Goal: Task Accomplishment & Management: Manage account settings

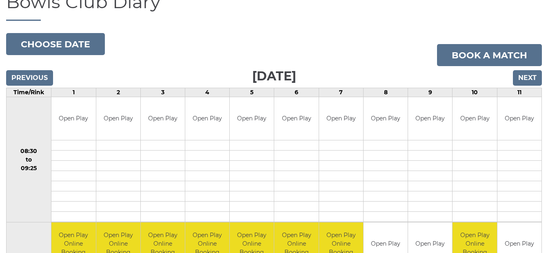
scroll to position [71, 0]
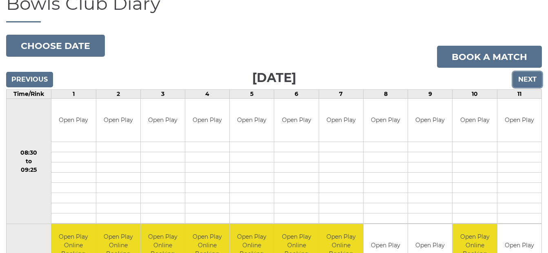
click at [528, 81] on input "Next" at bounding box center [527, 80] width 29 height 16
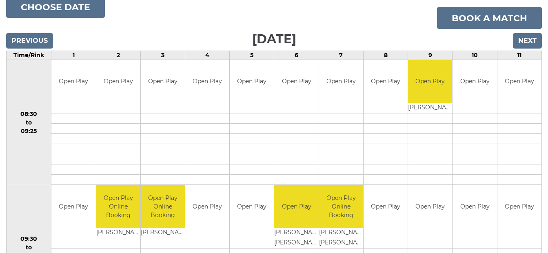
scroll to position [85, 0]
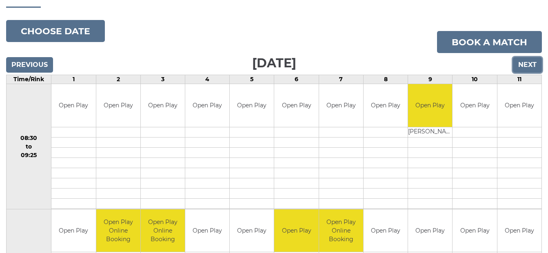
click at [524, 65] on input "Next" at bounding box center [527, 65] width 29 height 16
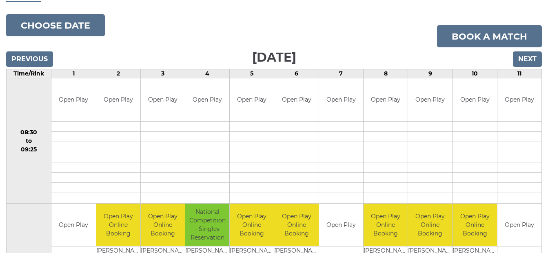
scroll to position [87, 0]
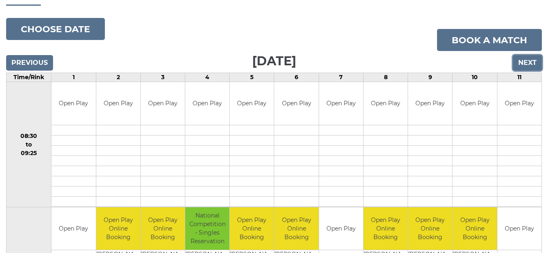
click at [526, 63] on input "Next" at bounding box center [527, 63] width 29 height 16
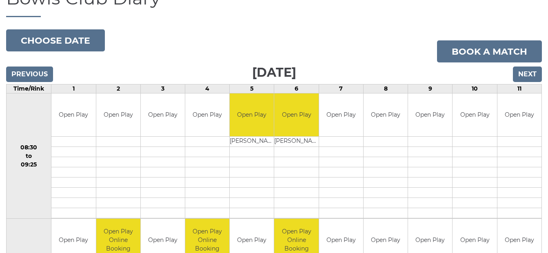
scroll to position [72, 0]
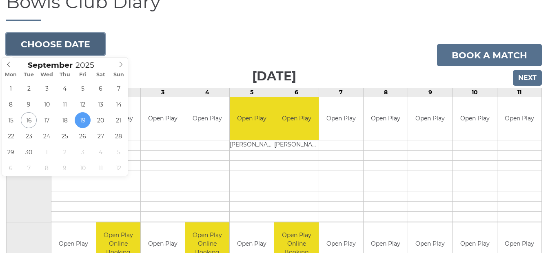
click at [73, 43] on button "Choose date" at bounding box center [55, 44] width 99 height 22
type input "2025-09-27"
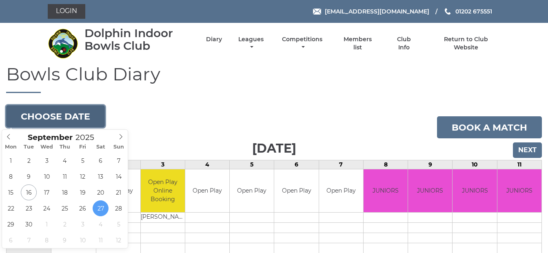
click at [63, 117] on button "Choose date" at bounding box center [55, 116] width 99 height 22
type input "2025-09-16"
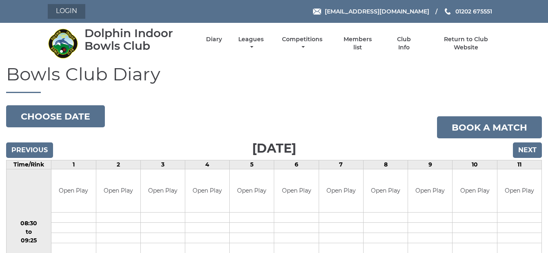
click at [64, 11] on link "Login" at bounding box center [67, 11] width 38 height 15
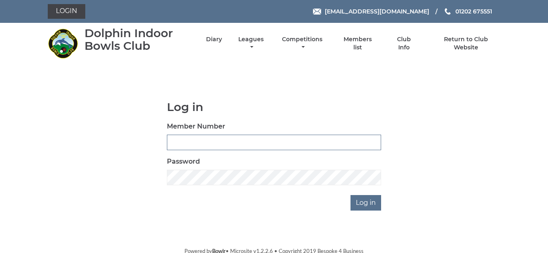
click at [181, 142] on input "Member Number" at bounding box center [274, 143] width 214 height 16
type input "3926"
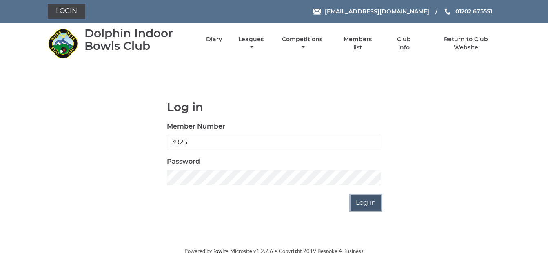
click at [359, 202] on input "Log in" at bounding box center [365, 203] width 31 height 16
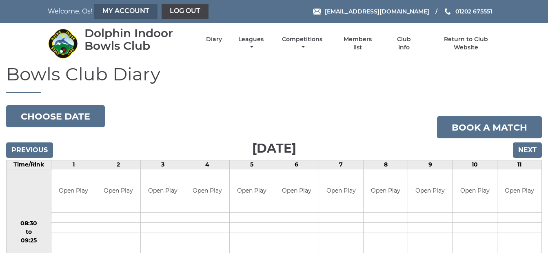
click at [122, 9] on link "My Account" at bounding box center [125, 11] width 63 height 15
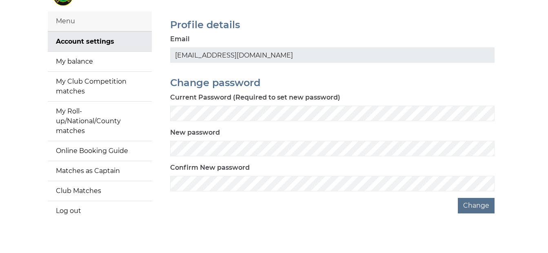
scroll to position [62, 0]
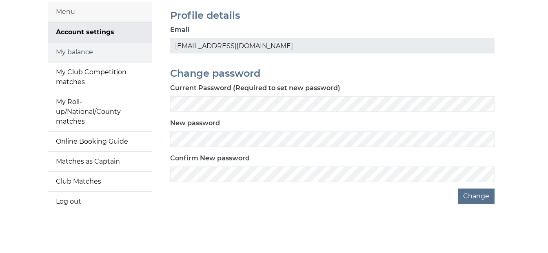
click at [80, 50] on link "My balance" at bounding box center [100, 52] width 104 height 20
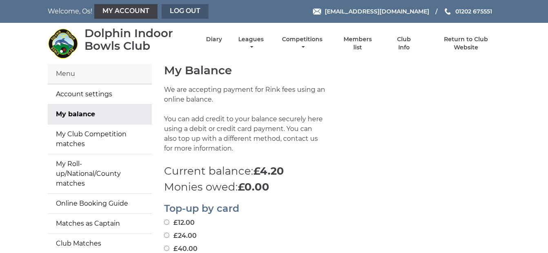
click at [180, 10] on link "Log out" at bounding box center [185, 11] width 47 height 15
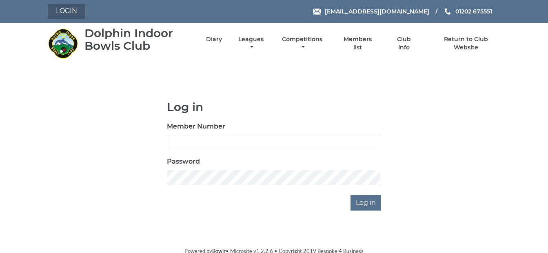
click at [64, 10] on link "Login" at bounding box center [67, 11] width 38 height 15
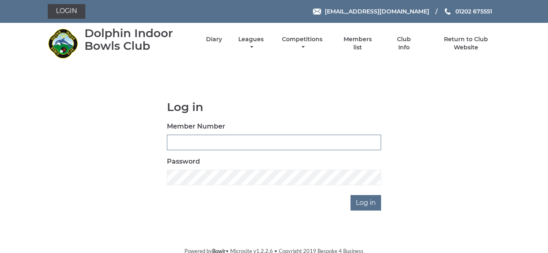
click at [182, 141] on input "Member Number" at bounding box center [274, 143] width 214 height 16
type input "3927"
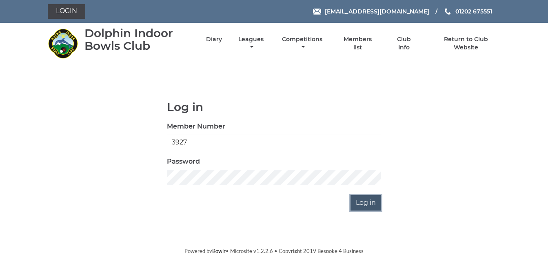
click at [364, 201] on input "Log in" at bounding box center [365, 203] width 31 height 16
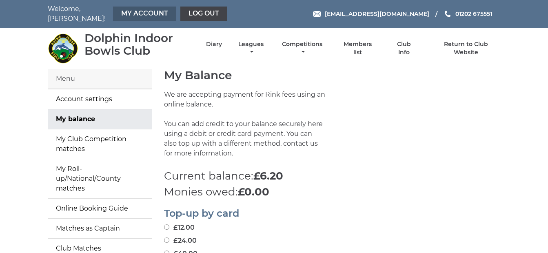
click at [142, 11] on link "My Account" at bounding box center [144, 14] width 63 height 15
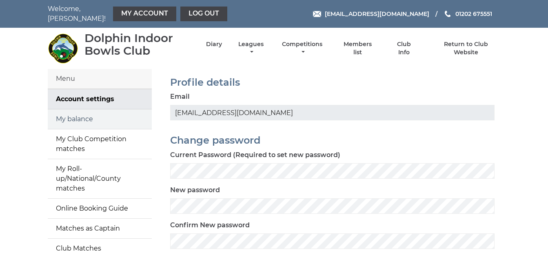
click at [80, 117] on link "My balance" at bounding box center [100, 119] width 104 height 20
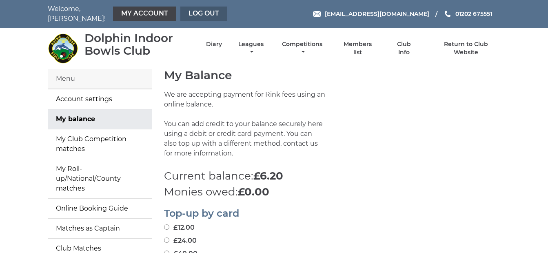
click at [191, 11] on link "Log out" at bounding box center [203, 14] width 47 height 15
